Goal: Information Seeking & Learning: Understand process/instructions

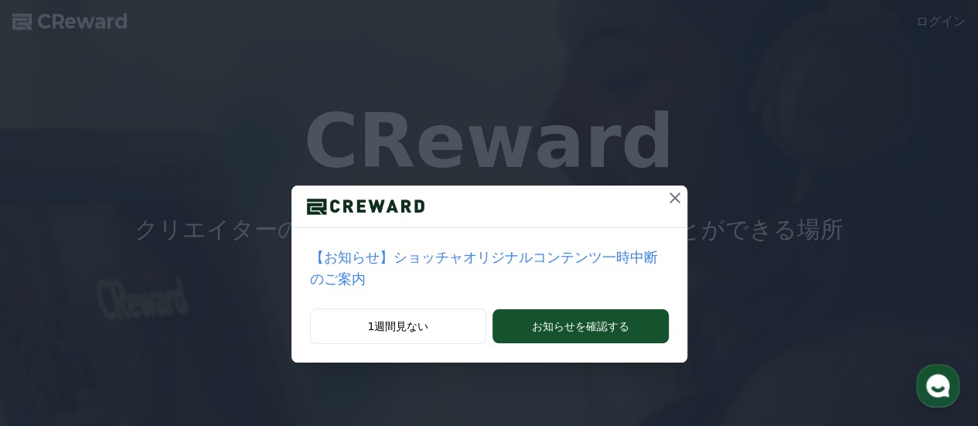
click at [665, 199] on icon at bounding box center [674, 198] width 19 height 19
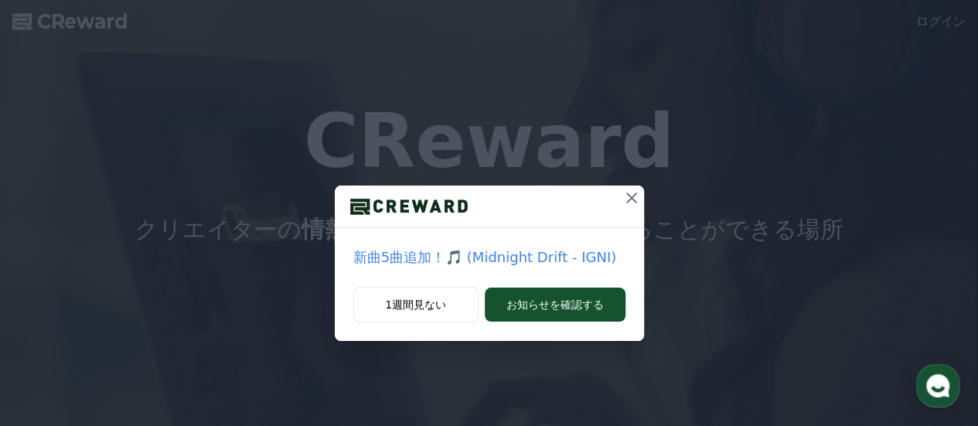
click at [636, 196] on icon at bounding box center [631, 198] width 19 height 19
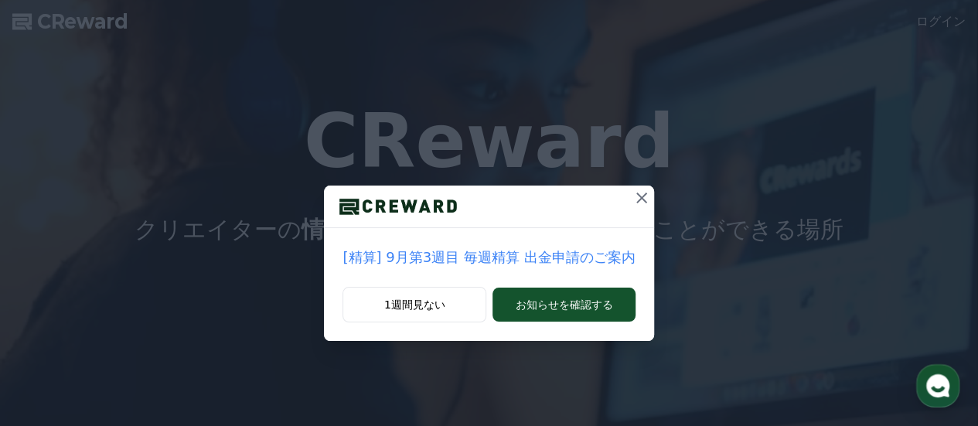
click at [632, 192] on icon at bounding box center [641, 198] width 19 height 19
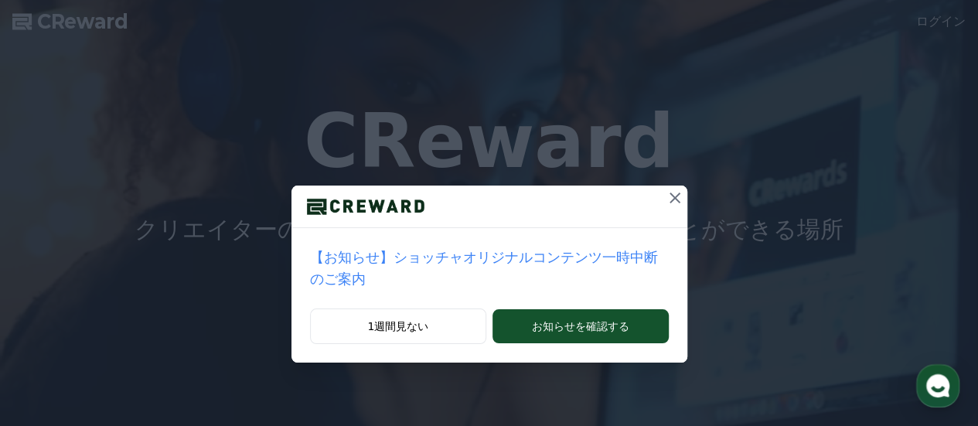
click at [665, 199] on icon at bounding box center [674, 198] width 19 height 19
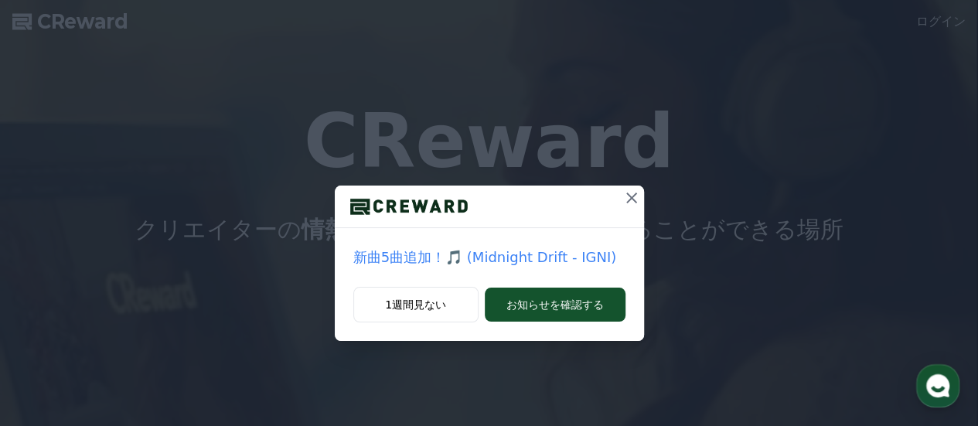
click at [631, 195] on icon at bounding box center [631, 198] width 19 height 19
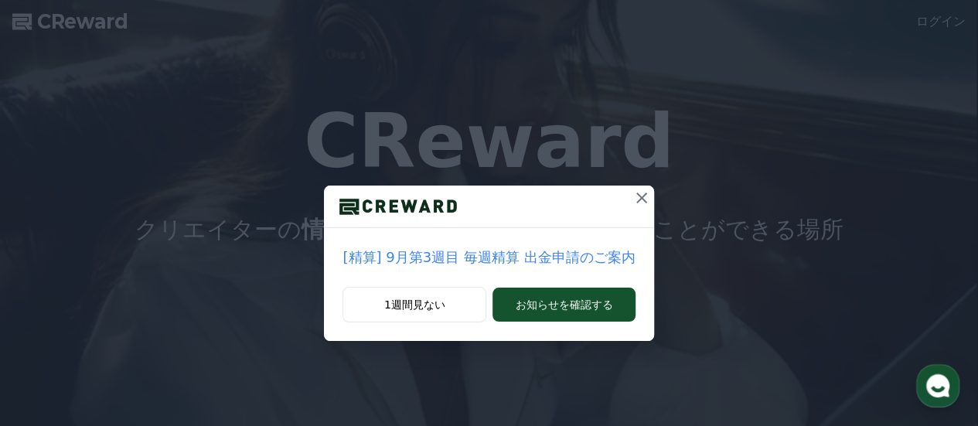
click at [636, 195] on icon at bounding box center [641, 197] width 11 height 11
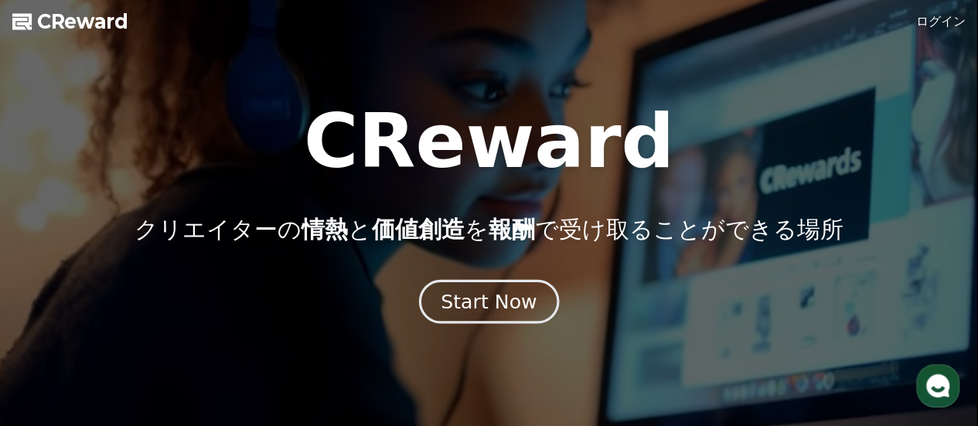
click at [521, 305] on div "Start Now" at bounding box center [489, 301] width 96 height 26
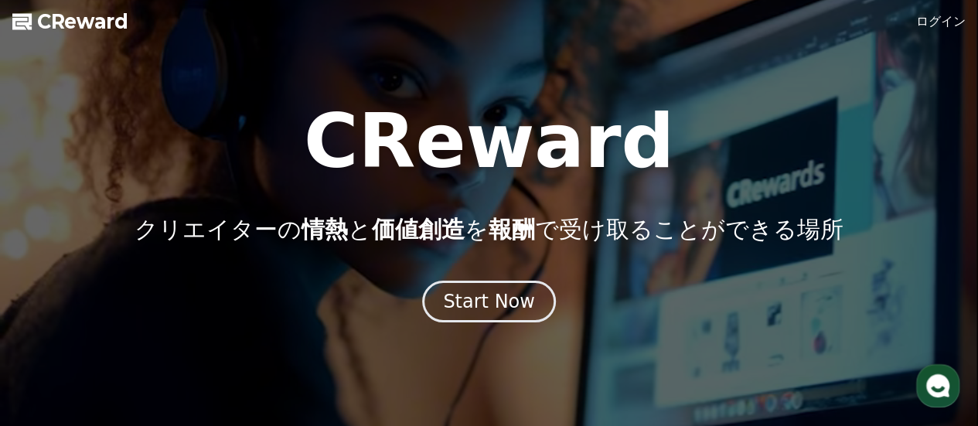
click at [955, 22] on link "ログイン" at bounding box center [940, 21] width 49 height 19
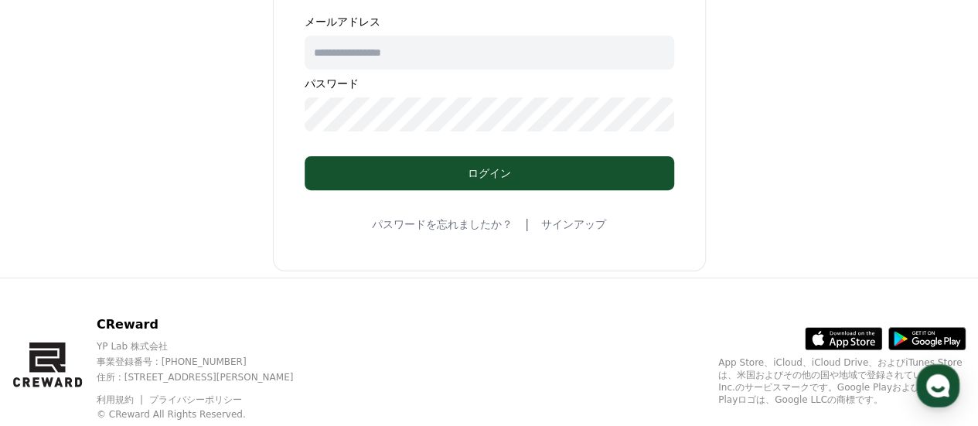
scroll to position [207, 0]
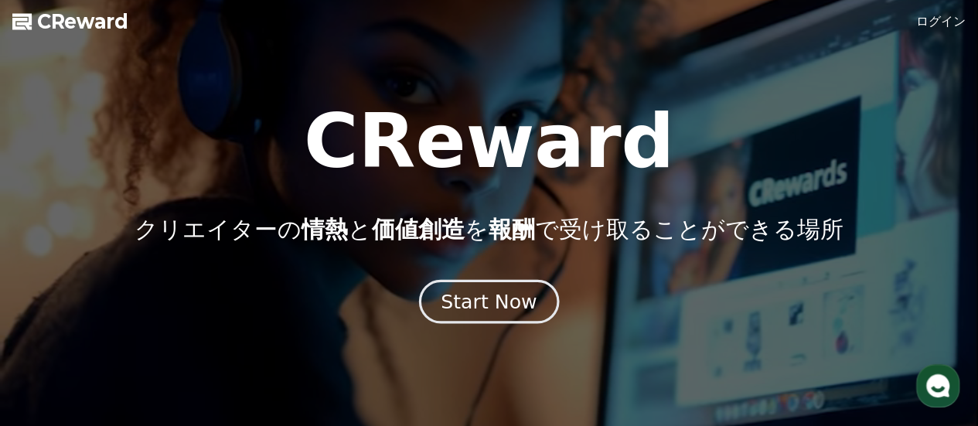
click at [485, 301] on div "Start Now" at bounding box center [489, 301] width 96 height 26
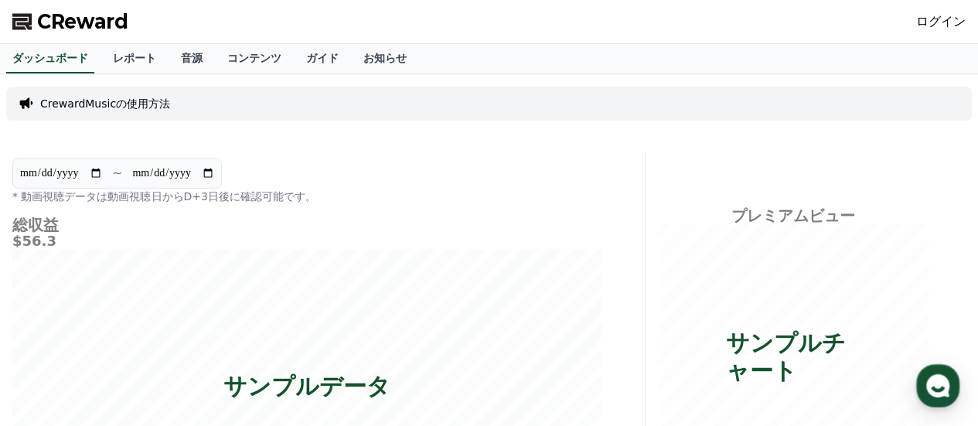
click at [143, 106] on p "CrewardMusicの使用方法" at bounding box center [105, 103] width 130 height 15
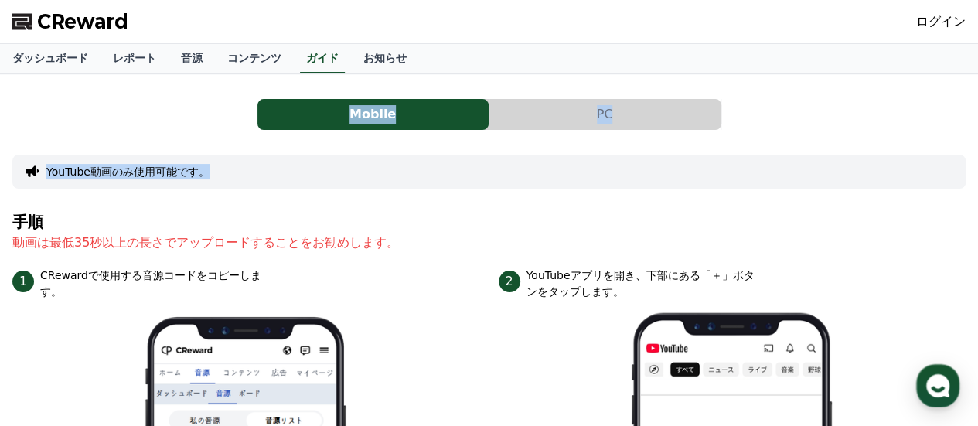
drag, startPoint x: 143, startPoint y: 106, endPoint x: 311, endPoint y: 162, distance: 177.5
click at [610, 117] on button "PC" at bounding box center [604, 114] width 231 height 31
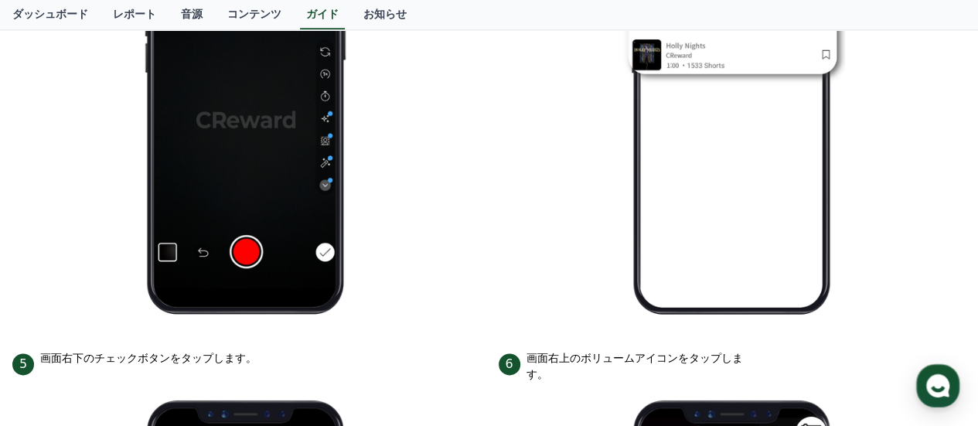
scroll to position [989, 0]
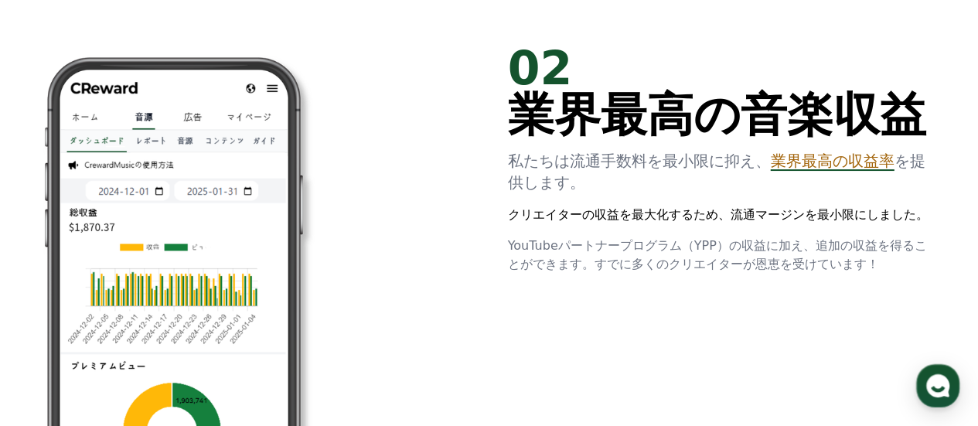
scroll to position [1154, 0]
